Goal: Information Seeking & Learning: Learn about a topic

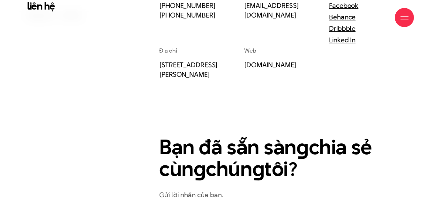
scroll to position [405, 0]
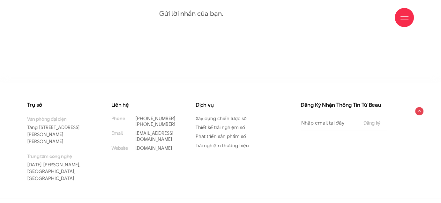
click at [177, 153] on div "Liên hệ Phone [PHONE_NUMBER] [PHONE_NUMBER] Email [EMAIL_ADDRESS][DOMAIN_NAME] …" at bounding box center [148, 150] width 84 height 96
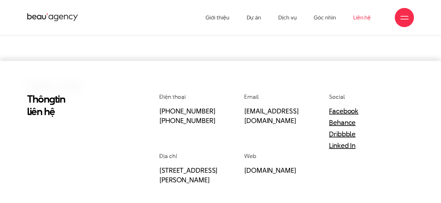
scroll to position [0, 0]
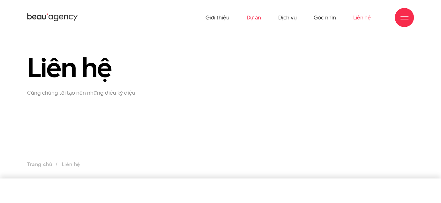
click at [257, 19] on link "Dự án" at bounding box center [253, 17] width 15 height 35
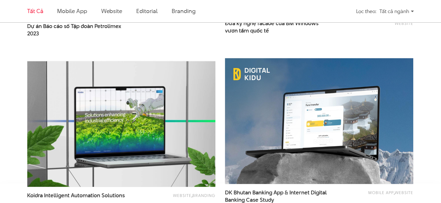
scroll to position [1084, 0]
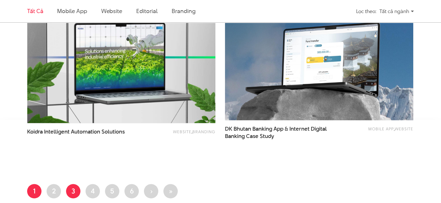
click at [71, 191] on link "Trang 3" at bounding box center [73, 191] width 14 height 14
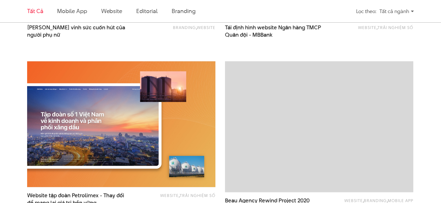
scroll to position [446, 0]
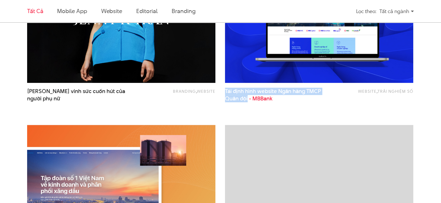
drag, startPoint x: 221, startPoint y: 87, endPoint x: 247, endPoint y: 99, distance: 28.7
click at [247, 99] on div "Website , Trải nghiệm số Tái định hình website Ngân hàng TMCP Quân đội - MBBank" at bounding box center [319, 36] width 198 height 168
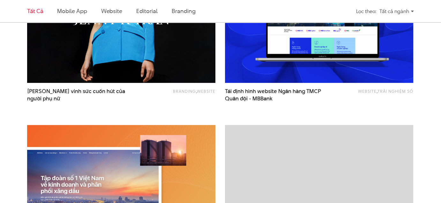
click at [423, 11] on div "Tất cả Mobile app Website Editorial Branding Lọc theo: Tất cả ngành Tất cả ngàn…" at bounding box center [220, 11] width 441 height 22
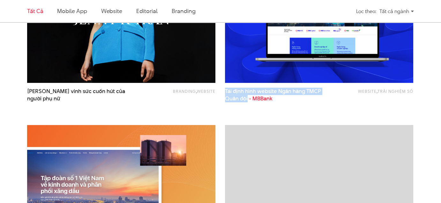
drag, startPoint x: 222, startPoint y: 93, endPoint x: 247, endPoint y: 99, distance: 25.5
click at [247, 99] on div "Website , Trải nghiệm số Tái định hình website Ngân hàng TMCP Quân đội - MBBank" at bounding box center [319, 36] width 198 height 168
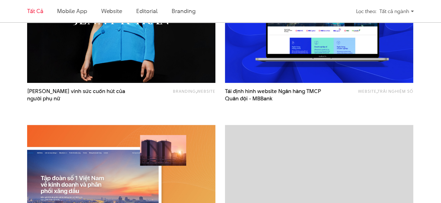
drag, startPoint x: 247, startPoint y: 105, endPoint x: 222, endPoint y: 88, distance: 29.8
click at [222, 88] on div "Website , Trải nghiệm số Tái định hình website Ngân hàng TMCP Quân đội - MBBank" at bounding box center [319, 36] width 198 height 168
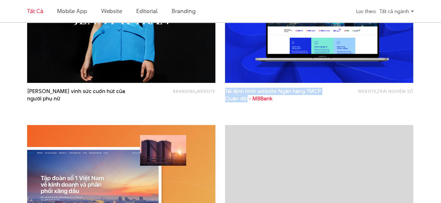
drag, startPoint x: 228, startPoint y: 90, endPoint x: 247, endPoint y: 99, distance: 22.0
click at [247, 99] on div "Website , Trải nghiệm số Tái định hình website Ngân hàng TMCP Quân đội - MBBank" at bounding box center [319, 36] width 198 height 168
